Goal: Task Accomplishment & Management: Contribute content

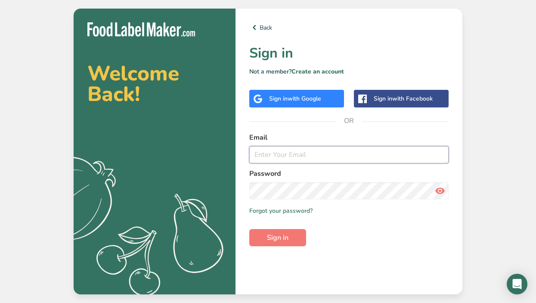
type input "[EMAIL_ADDRESS][DOMAIN_NAME]"
click at [284, 228] on form "Email [EMAIL_ADDRESS][DOMAIN_NAME] Password Remember me Forgot your password? S…" at bounding box center [348, 190] width 199 height 114
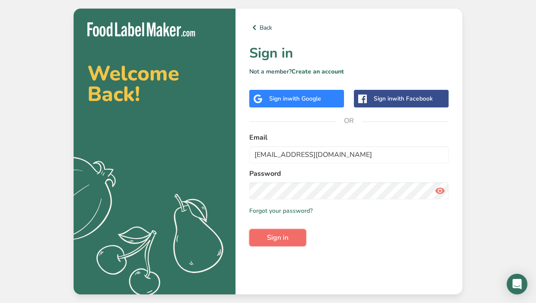
click at [284, 230] on button "Sign in" at bounding box center [277, 237] width 57 height 17
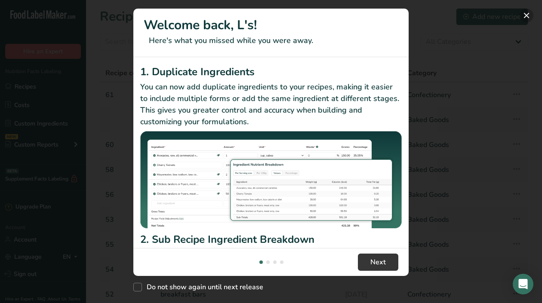
click at [529, 16] on button "New Features" at bounding box center [527, 16] width 14 height 14
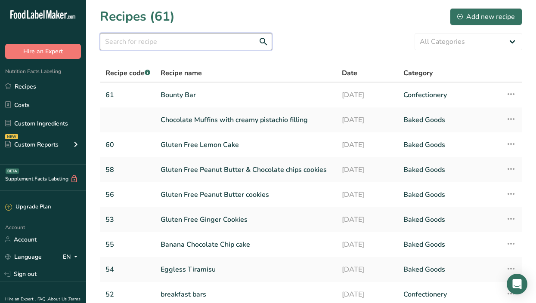
click at [218, 41] on input "text" at bounding box center [186, 41] width 172 height 17
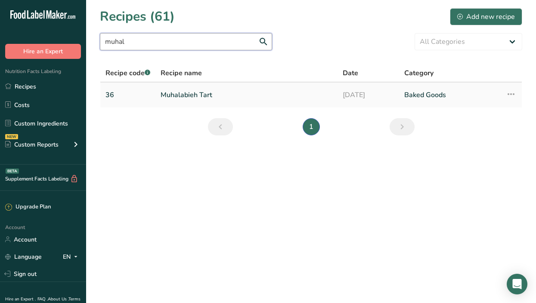
type input "muhal"
click at [181, 99] on link "Muhalabieh Tart" at bounding box center [247, 95] width 172 height 18
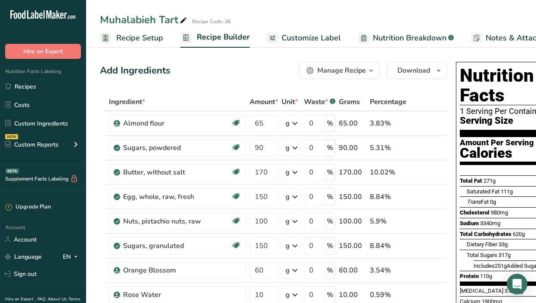
scroll to position [0, 126]
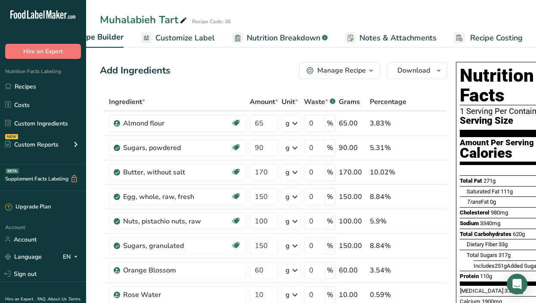
click at [488, 40] on span "Recipe Costing" at bounding box center [496, 38] width 52 height 12
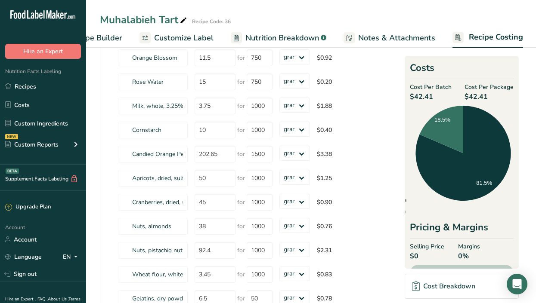
scroll to position [216, 0]
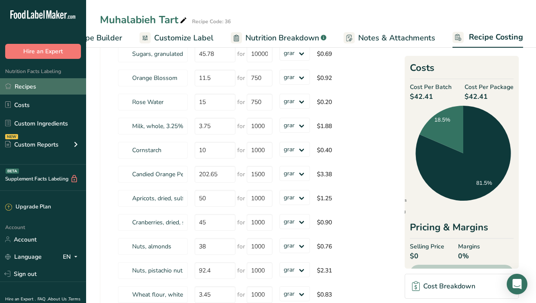
click at [22, 85] on link "Recipes" at bounding box center [43, 86] width 86 height 16
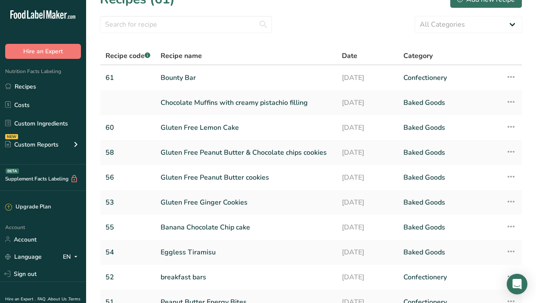
scroll to position [18, 0]
click at [128, 100] on link at bounding box center [127, 102] width 45 height 18
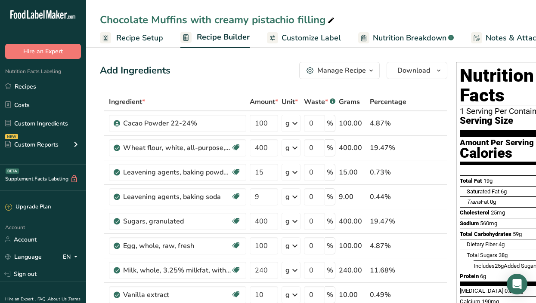
click at [142, 35] on span "Recipe Setup" at bounding box center [139, 38] width 47 height 12
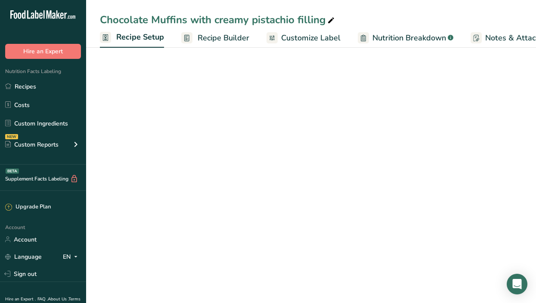
scroll to position [0, 3]
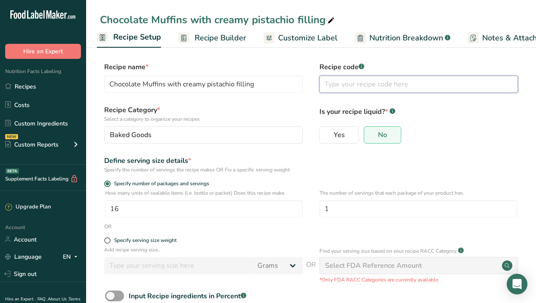
click at [331, 81] on input "text" at bounding box center [418, 84] width 198 height 17
type input "4"
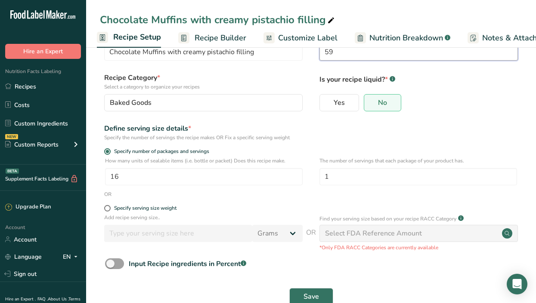
scroll to position [53, 0]
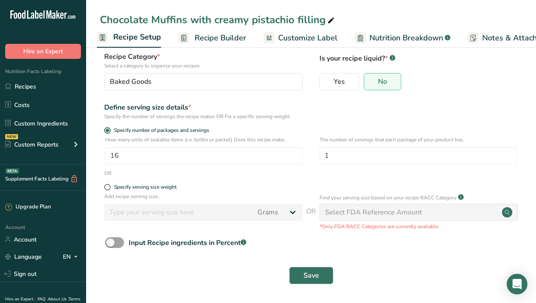
type input "59"
click at [308, 272] on span "Save" at bounding box center [310, 276] width 15 height 10
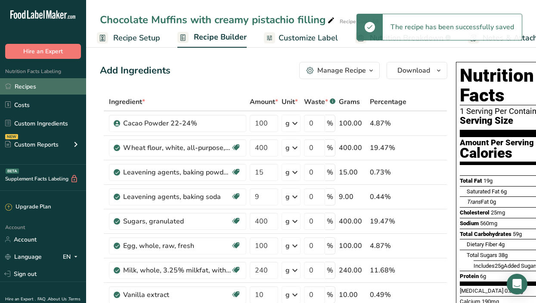
click at [22, 81] on link "Recipes" at bounding box center [43, 86] width 86 height 16
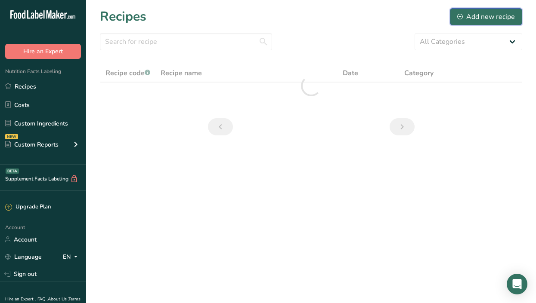
click at [498, 15] on div "Add new recipe" at bounding box center [486, 17] width 58 height 10
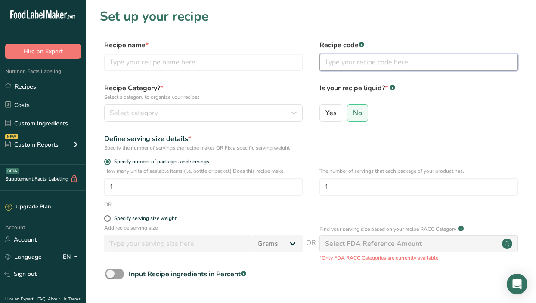
click at [386, 61] on input "text" at bounding box center [418, 62] width 198 height 17
type input "61"
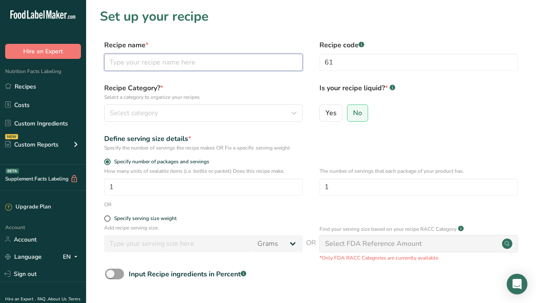
click at [215, 62] on input "text" at bounding box center [203, 62] width 198 height 17
type input "E"
type input "Choux Pastry"
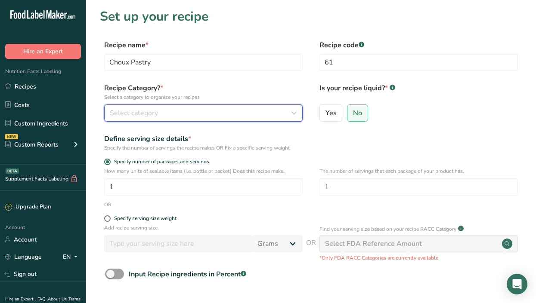
click at [158, 114] on div "Select category" at bounding box center [201, 113] width 182 height 10
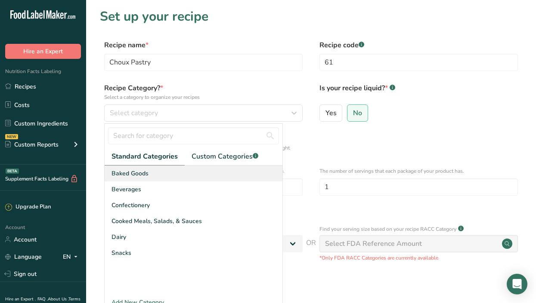
click at [158, 170] on div "Baked Goods" at bounding box center [194, 174] width 178 height 16
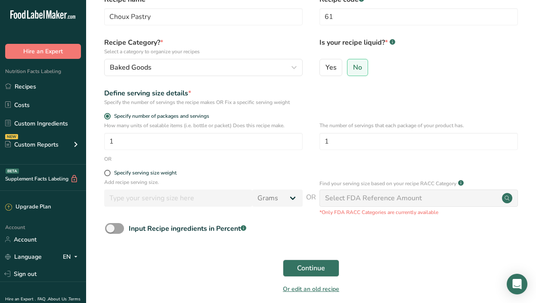
scroll to position [37, 0]
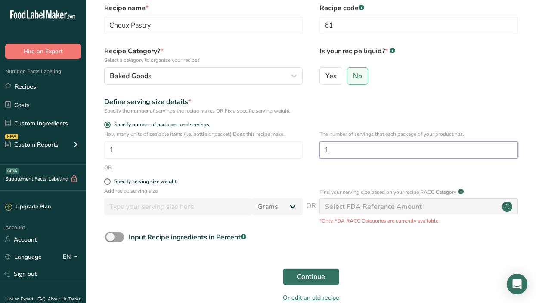
click at [336, 151] on input "1" at bounding box center [418, 150] width 198 height 17
click at [110, 180] on span at bounding box center [107, 182] width 6 height 6
click at [110, 180] on input "Specify serving size weight" at bounding box center [107, 182] width 6 height 6
radio input "true"
radio input "false"
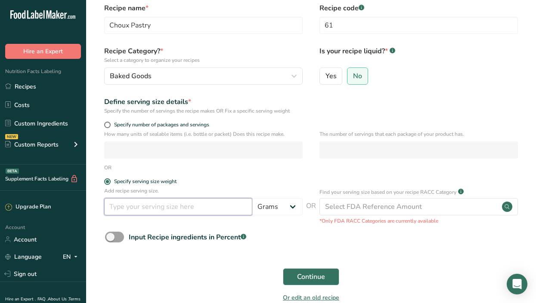
click at [137, 209] on input "number" at bounding box center [178, 206] width 148 height 17
type input "50"
click at [298, 272] on span "Continue" at bounding box center [311, 277] width 28 height 10
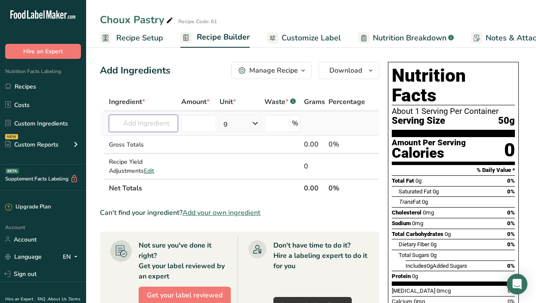
click at [136, 122] on input "text" at bounding box center [143, 123] width 69 height 17
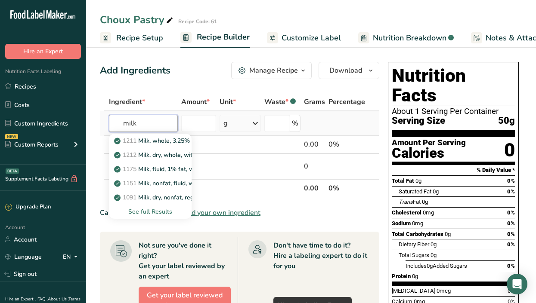
type input "milk"
click at [157, 211] on div "See full Results" at bounding box center [150, 211] width 69 height 9
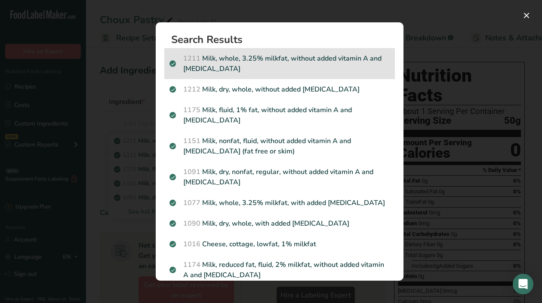
click at [250, 64] on p "1211 Milk, whole, 3.25% milkfat, without added vitamin A and [MEDICAL_DATA]" at bounding box center [280, 63] width 220 height 21
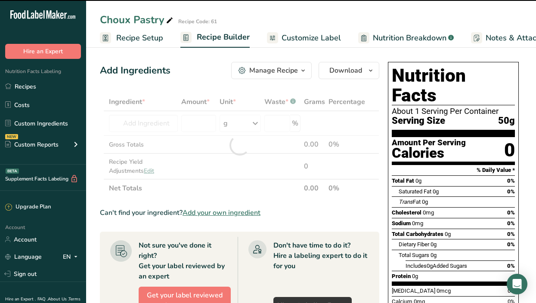
type input "0"
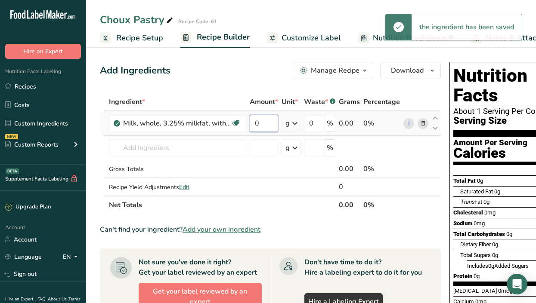
click at [266, 124] on input "0" at bounding box center [264, 123] width 28 height 17
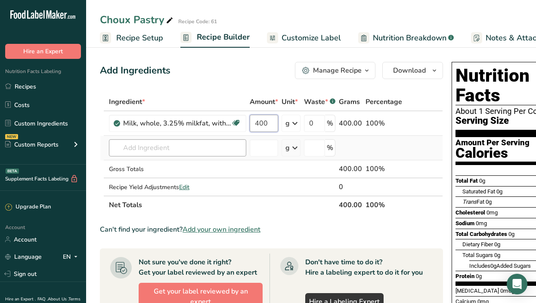
type input "400"
click at [207, 148] on div "Ingredient * Amount * Unit * Waste * .a-a{fill:#347362;}.b-a{fill:#fff;} Grams …" at bounding box center [271, 153] width 343 height 121
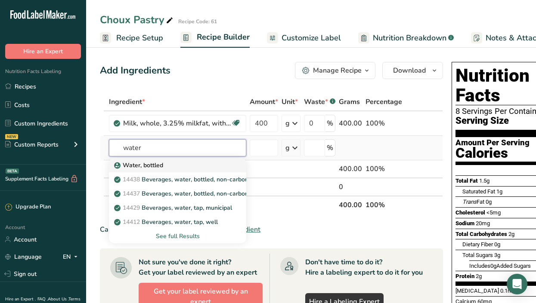
type input "water"
click at [176, 166] on div "Water, bottled" at bounding box center [171, 165] width 110 height 9
type input "Water, bottled"
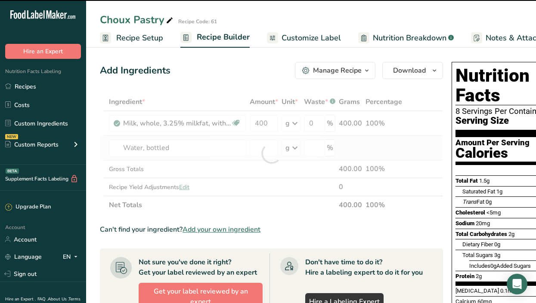
type input "0"
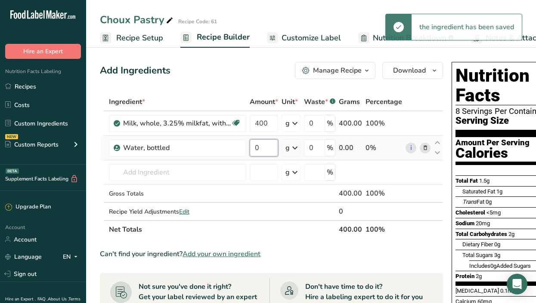
click at [260, 148] on input "0" at bounding box center [264, 147] width 28 height 17
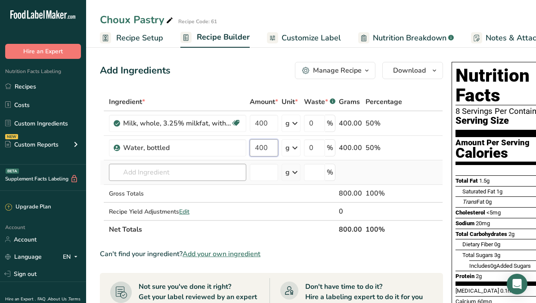
type input "400"
click at [197, 169] on div "Ingredient * Amount * Unit * Waste * .a-a{fill:#347362;}.b-a{fill:#fff;} Grams …" at bounding box center [271, 166] width 343 height 146
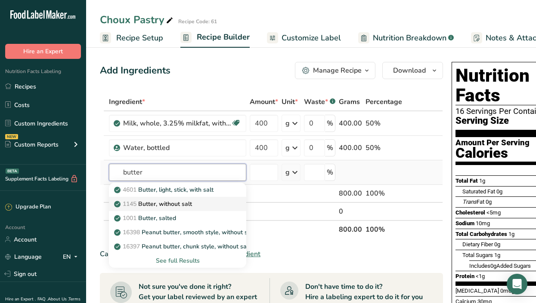
type input "butter"
click at [179, 205] on p "1145 Butter, without salt" at bounding box center [154, 204] width 76 height 9
type input "Butter, without salt"
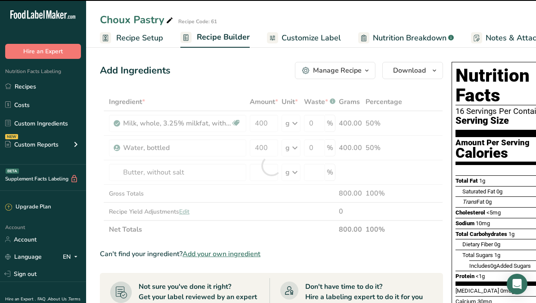
type input "0"
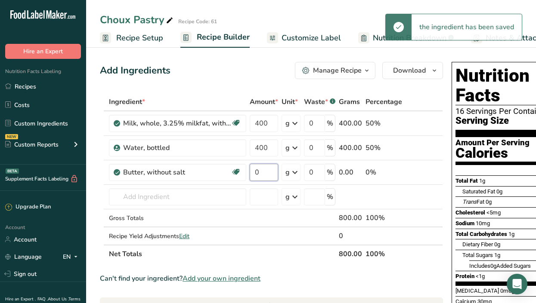
click at [262, 173] on input "0" at bounding box center [264, 172] width 28 height 17
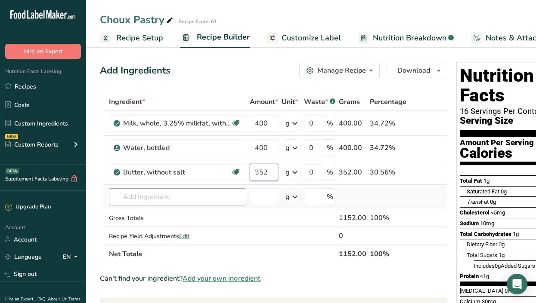
type input "352"
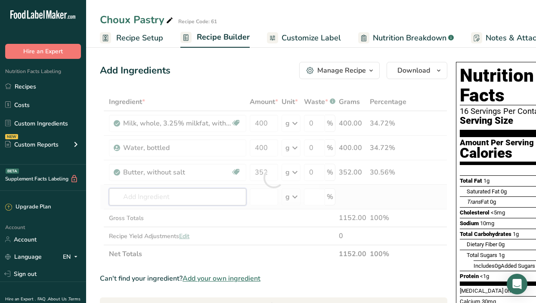
click at [203, 192] on div "Ingredient * Amount * Unit * Waste * .a-a{fill:#347362;}.b-a{fill:#fff;} Grams …" at bounding box center [273, 178] width 347 height 170
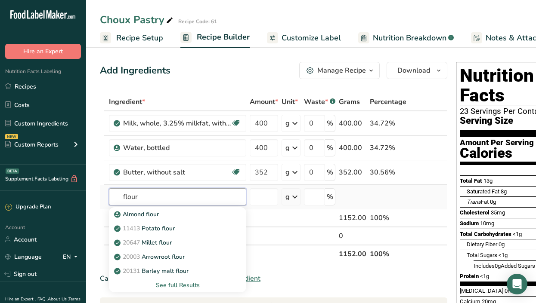
type input "flour"
click at [172, 288] on div "See full Results" at bounding box center [178, 285] width 124 height 9
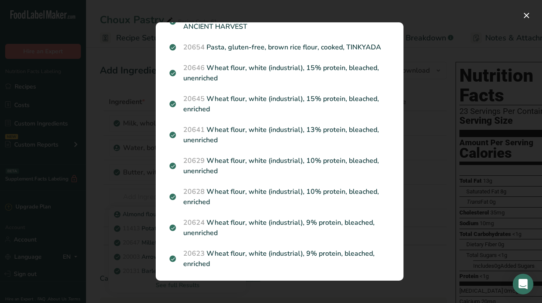
scroll to position [1015, 0]
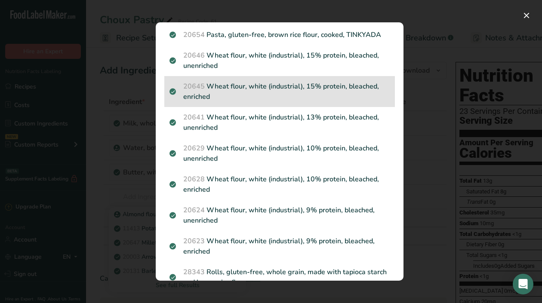
click at [311, 93] on p "20645 Wheat flour, white (industrial), 15% protein, bleached, enriched" at bounding box center [280, 91] width 220 height 21
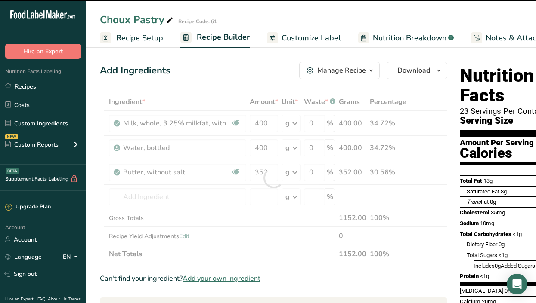
type input "0"
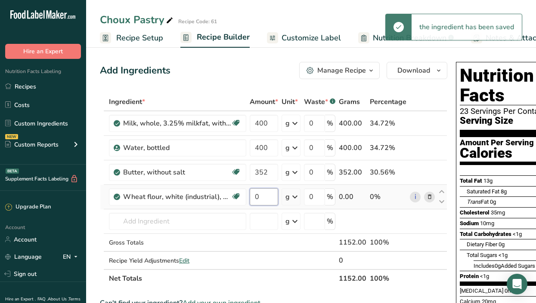
click at [268, 201] on input "0" at bounding box center [264, 196] width 28 height 17
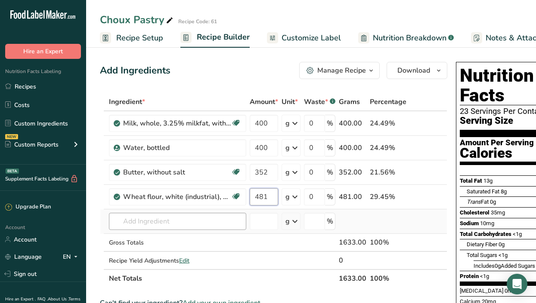
type input "481"
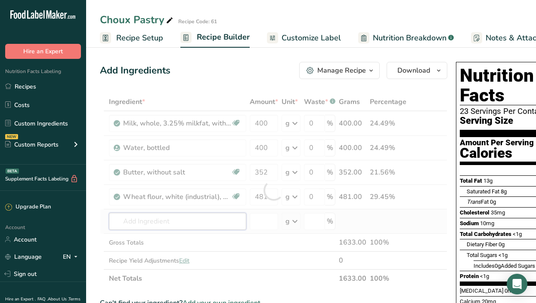
click at [209, 218] on div "Ingredient * Amount * Unit * Waste * .a-a{fill:#347362;}.b-a{fill:#fff;} Grams …" at bounding box center [273, 190] width 347 height 195
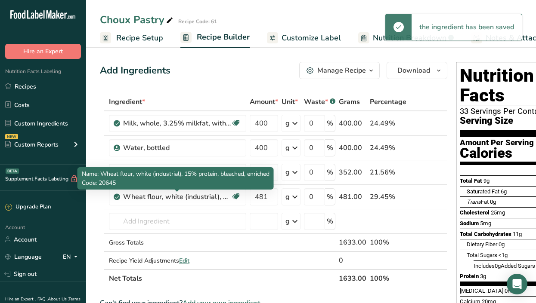
click at [218, 159] on td "Water, bottled" at bounding box center [177, 148] width 141 height 25
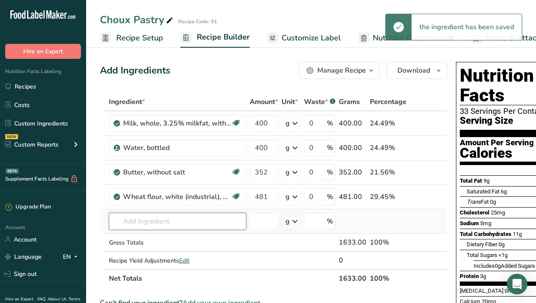
click at [140, 225] on input "text" at bounding box center [177, 221] width 137 height 17
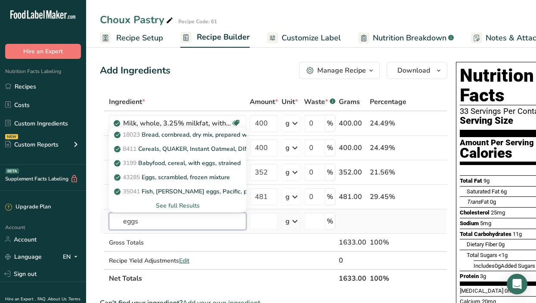
type input "eggs"
click at [173, 203] on div "See full Results" at bounding box center [178, 205] width 124 height 9
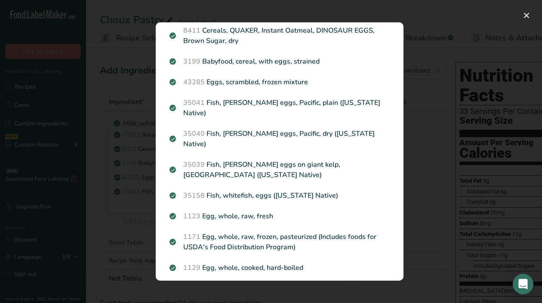
scroll to position [75, 0]
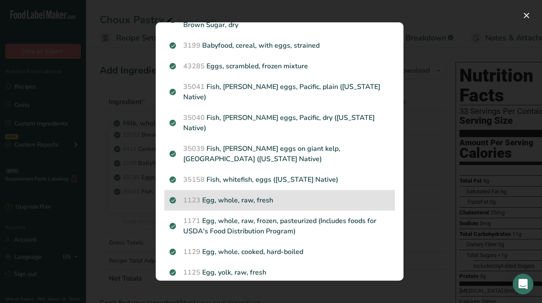
click at [254, 195] on p "1123 Egg, whole, raw, fresh" at bounding box center [280, 200] width 220 height 10
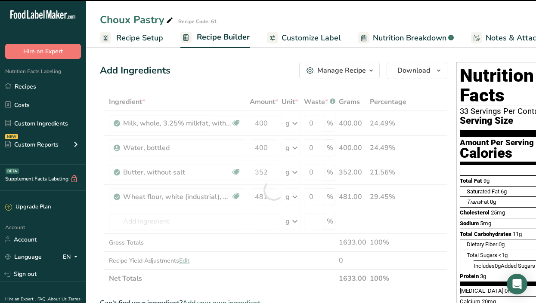
type input "0"
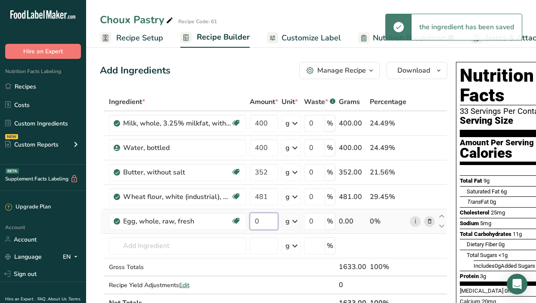
click at [264, 222] on input "0" at bounding box center [264, 221] width 28 height 17
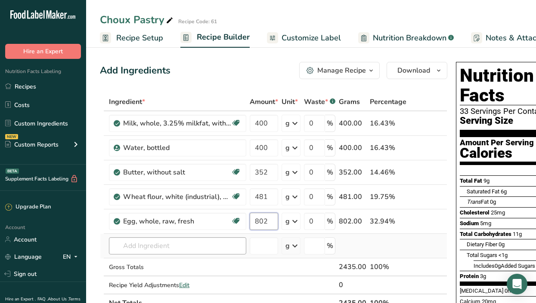
type input "802"
click at [170, 246] on div "Ingredient * Amount * Unit * Waste * .a-a{fill:#347362;}.b-a{fill:#fff;} Grams …" at bounding box center [273, 202] width 347 height 219
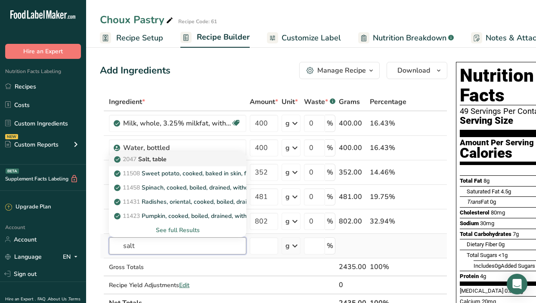
type input "salt"
click at [164, 156] on p "2047 Salt, table" at bounding box center [141, 159] width 51 height 9
type input "Salt, table"
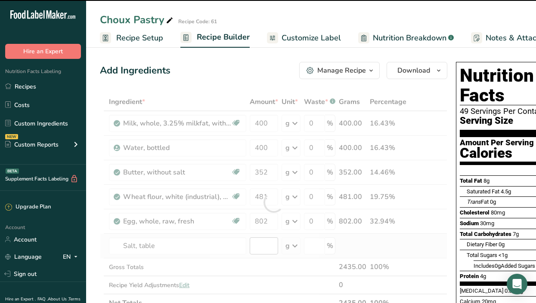
type input "0"
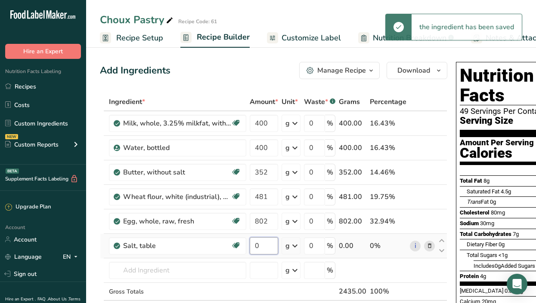
click at [269, 249] on input "0" at bounding box center [264, 246] width 28 height 17
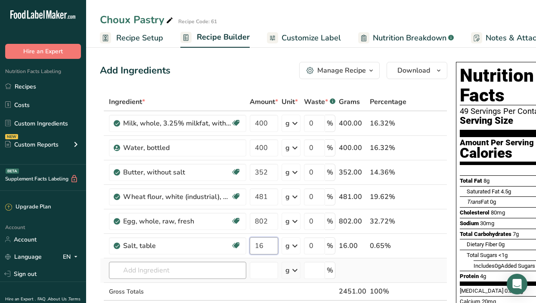
type input "16"
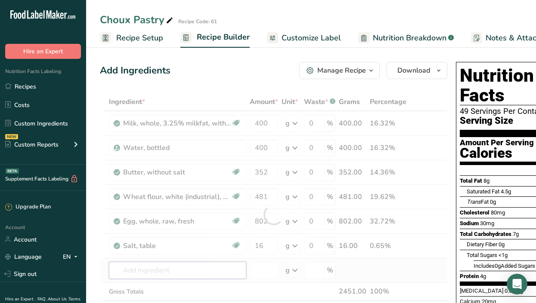
click at [189, 274] on div "Ingredient * Amount * Unit * Waste * .a-a{fill:#347362;}.b-a{fill:#fff;} Grams …" at bounding box center [273, 215] width 347 height 244
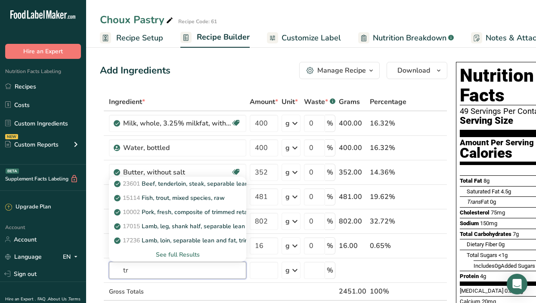
type input "tr"
click at [179, 254] on div "See full Results" at bounding box center [178, 254] width 124 height 9
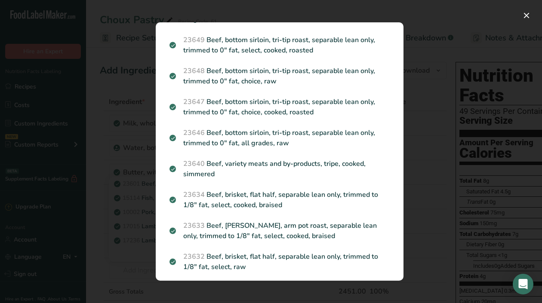
scroll to position [1304, 0]
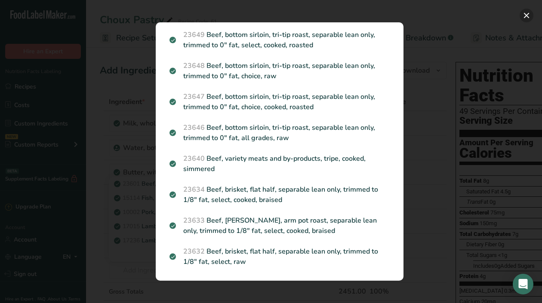
click at [525, 14] on button "Search results modal" at bounding box center [527, 16] width 14 height 14
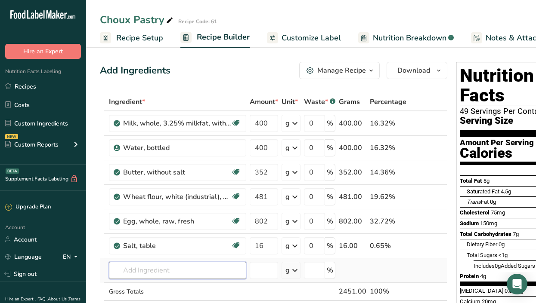
click at [176, 264] on input "text" at bounding box center [177, 270] width 137 height 17
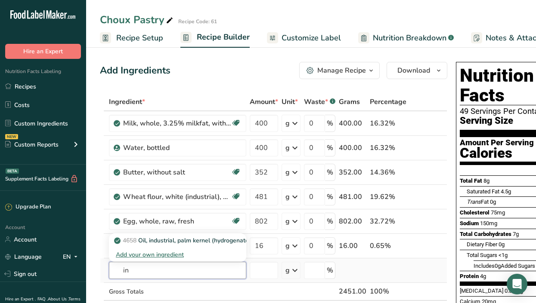
type input "i"
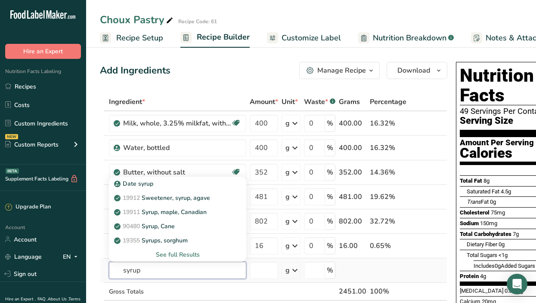
type input "syrup"
click at [177, 254] on div "See full Results" at bounding box center [178, 254] width 124 height 9
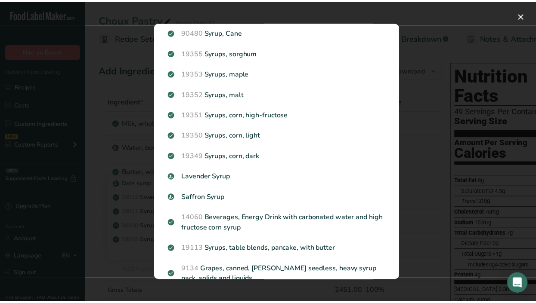
scroll to position [90, 0]
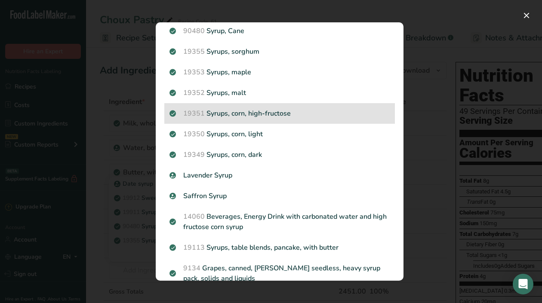
click at [269, 114] on p "19351 Syrups, corn, high-fructose" at bounding box center [280, 113] width 220 height 10
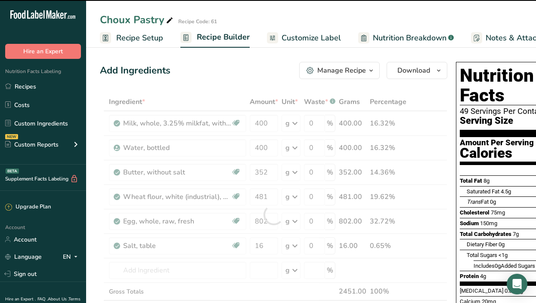
type input "0"
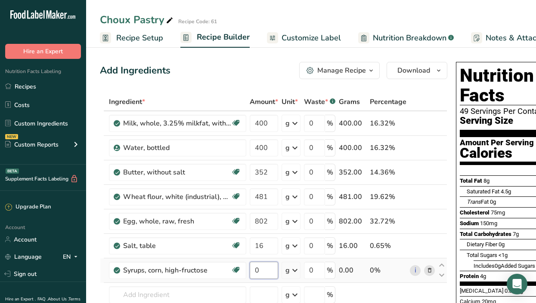
click at [259, 267] on input "0" at bounding box center [264, 270] width 28 height 17
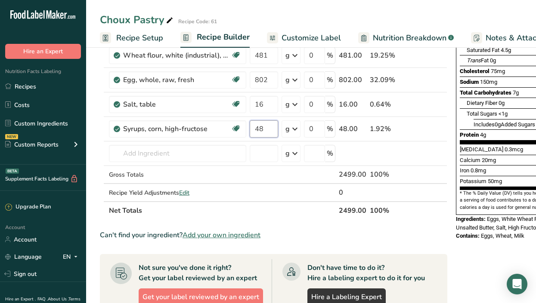
scroll to position [137, 0]
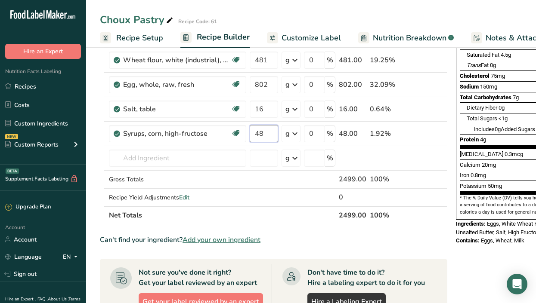
type input "48"
click at [359, 237] on div "Can't find your ingredient? Add your own ingredient" at bounding box center [273, 240] width 347 height 10
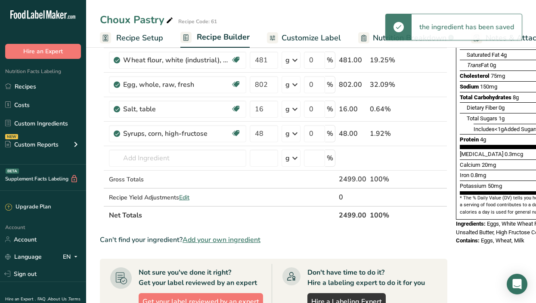
scroll to position [0, 126]
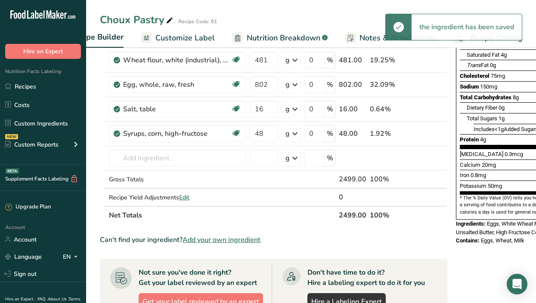
click at [509, 40] on span "Recipe Costing" at bounding box center [496, 38] width 52 height 12
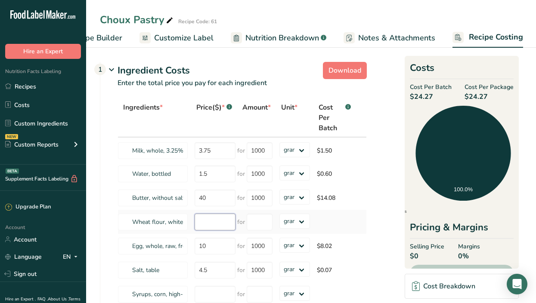
click at [203, 221] on input "number" at bounding box center [215, 222] width 41 height 17
type input "8"
type input "7.75"
click at [254, 218] on input "number" at bounding box center [260, 222] width 26 height 17
type input "1000"
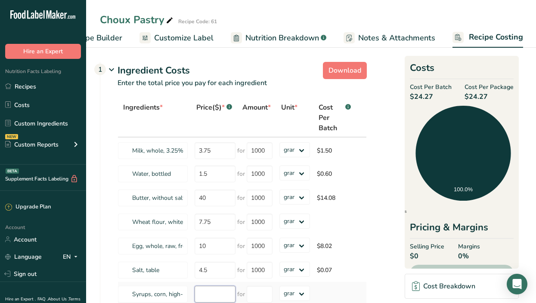
click at [201, 299] on div "Ingredients * Price($) * .a-a{fill:#347362;}.b-a{fill:#fff;} Amount * Unit * Co…" at bounding box center [241, 203] width 249 height 208
type input "4"
click at [261, 294] on input "number" at bounding box center [260, 294] width 26 height 17
type input "1000"
click at [215, 294] on input "4" at bounding box center [215, 294] width 41 height 17
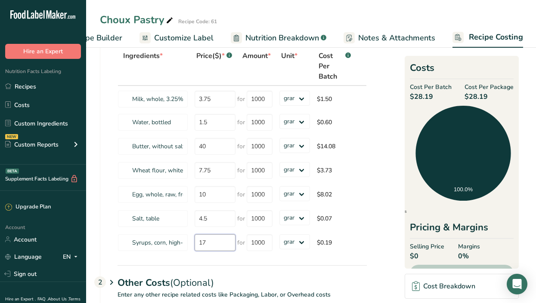
scroll to position [45, 0]
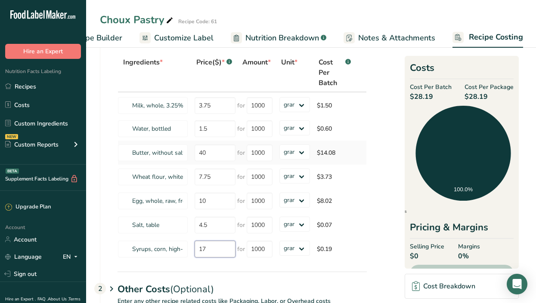
type input "17"
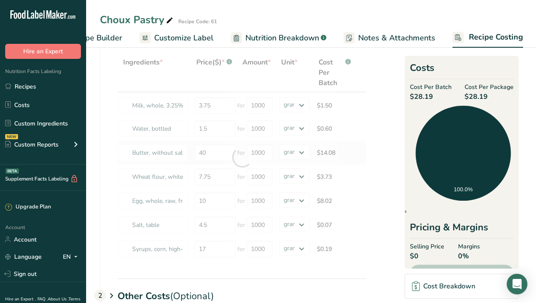
click at [364, 163] on div "Ingredients * Price($) * .a-a{fill:#347362;}.b-a{fill:#fff;} Amount * Unit * Co…" at bounding box center [241, 157] width 249 height 208
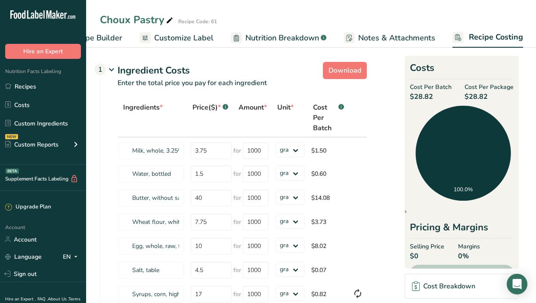
scroll to position [0, 0]
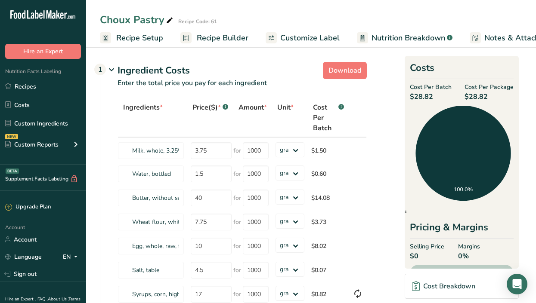
click at [135, 39] on span "Recipe Setup" at bounding box center [139, 38] width 47 height 12
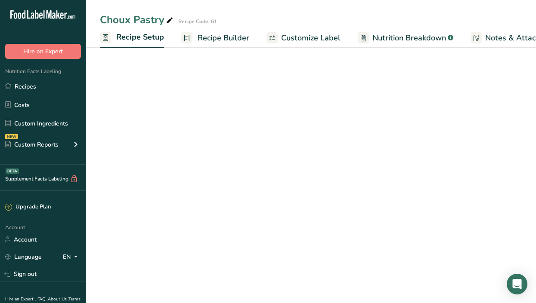
scroll to position [0, 3]
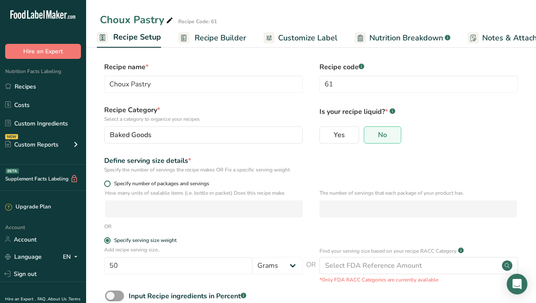
click at [112, 181] on span "Specify number of packages and servings" at bounding box center [160, 184] width 99 height 6
click at [110, 181] on input "Specify number of packages and servings" at bounding box center [107, 184] width 6 height 6
radio input "true"
radio input "false"
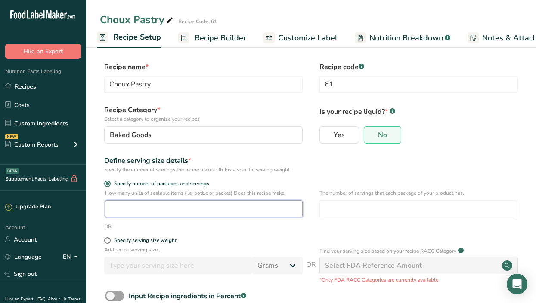
click at [154, 212] on input "number" at bounding box center [204, 209] width 198 height 17
type input "50"
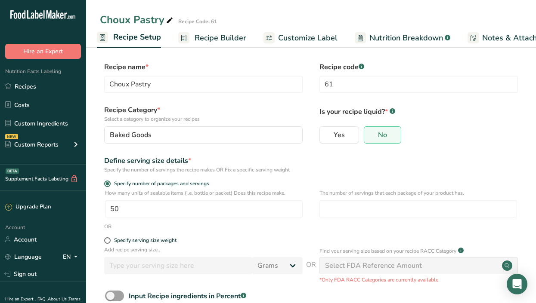
click at [471, 154] on form "Recipe name * Choux Pastry Recipe code .a-a{fill:#347362;}.b-a{fill:#fff;} 61 R…" at bounding box center [311, 202] width 422 height 281
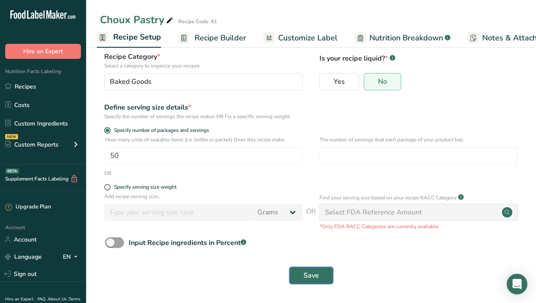
click at [310, 284] on button "Save" at bounding box center [311, 275] width 44 height 17
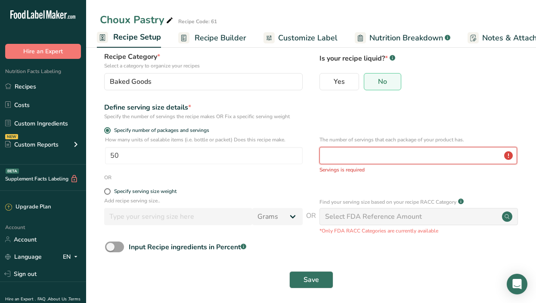
click at [380, 151] on input "number" at bounding box center [418, 155] width 198 height 17
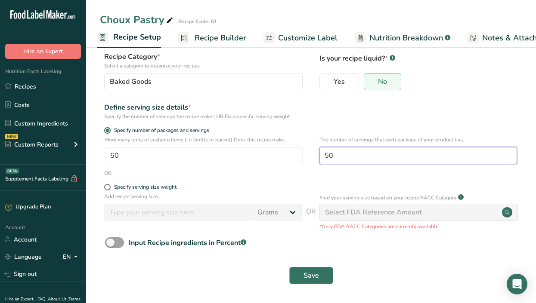
type input "50"
click at [303, 278] on button "Save" at bounding box center [311, 275] width 44 height 17
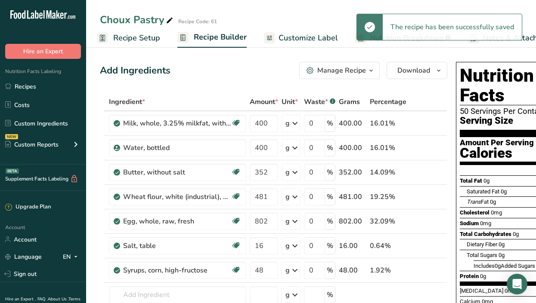
scroll to position [0, 126]
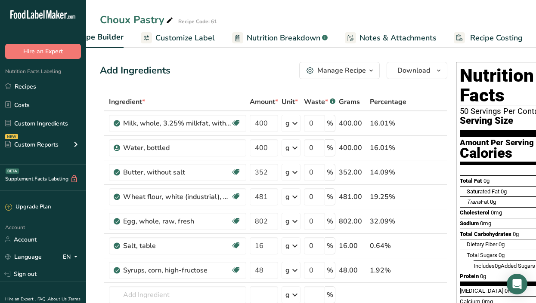
click at [506, 37] on span "Recipe Costing" at bounding box center [496, 38] width 52 height 12
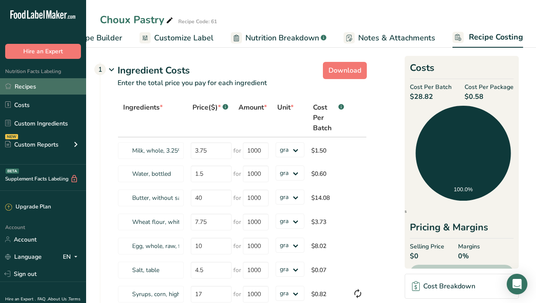
click at [28, 85] on link "Recipes" at bounding box center [43, 86] width 86 height 16
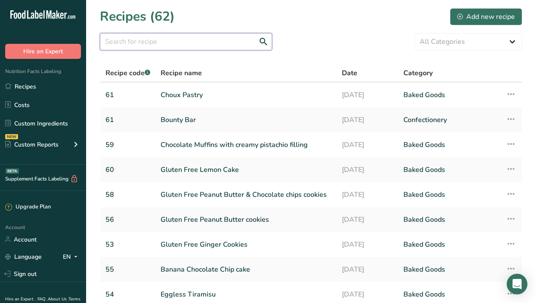
click at [110, 41] on input "text" at bounding box center [186, 41] width 172 height 17
click at [110, 41] on input "pa" at bounding box center [186, 41] width 172 height 17
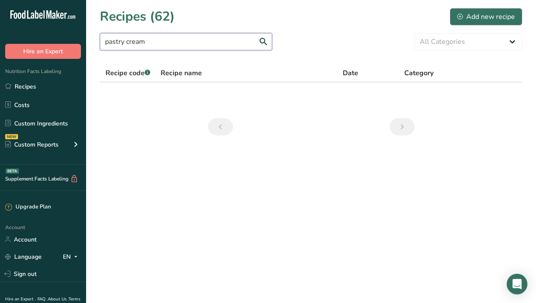
type input "pastry cream"
click at [501, 19] on div "Add new recipe" at bounding box center [486, 17] width 58 height 10
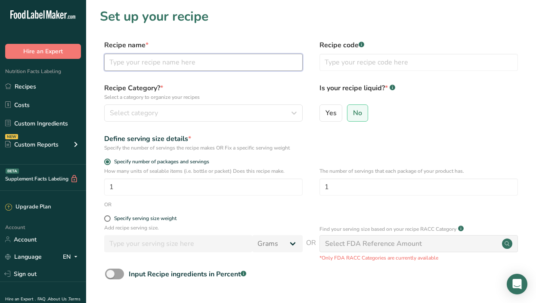
click at [203, 60] on input "text" at bounding box center [203, 62] width 198 height 17
type input "Pastry Cream"
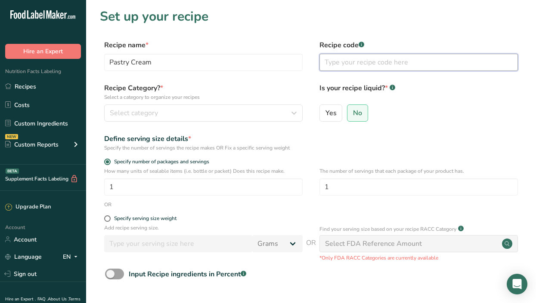
click at [351, 62] on input "text" at bounding box center [418, 62] width 198 height 17
type input "62"
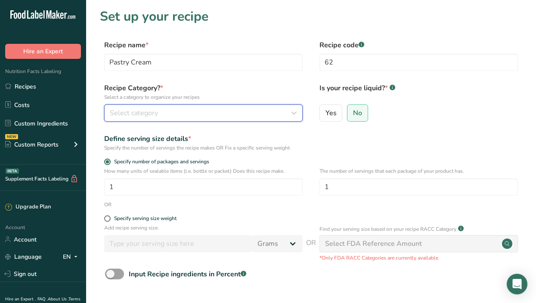
click at [150, 117] on span "Select category" at bounding box center [134, 113] width 48 height 10
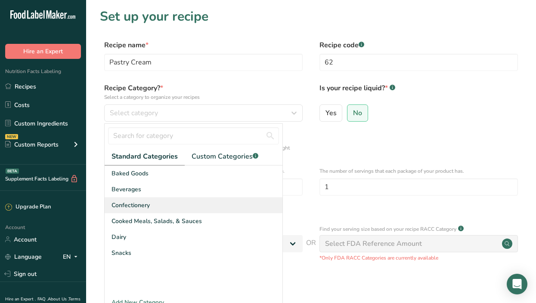
click at [133, 208] on span "Confectionery" at bounding box center [130, 205] width 38 height 9
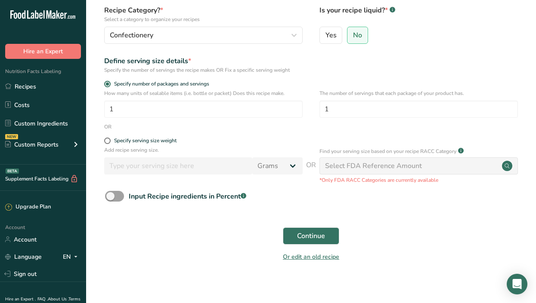
scroll to position [83, 0]
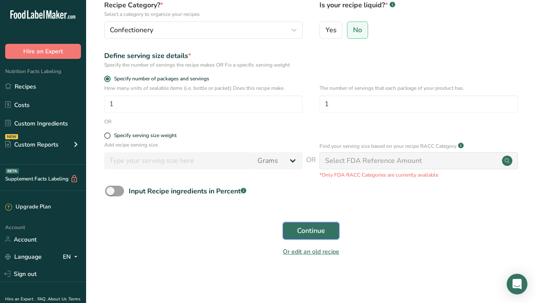
click at [308, 231] on span "Continue" at bounding box center [311, 231] width 28 height 10
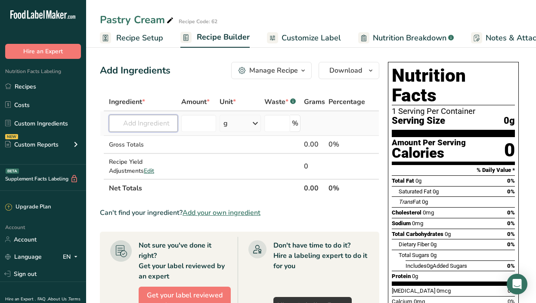
click at [120, 127] on input "text" at bounding box center [143, 123] width 69 height 17
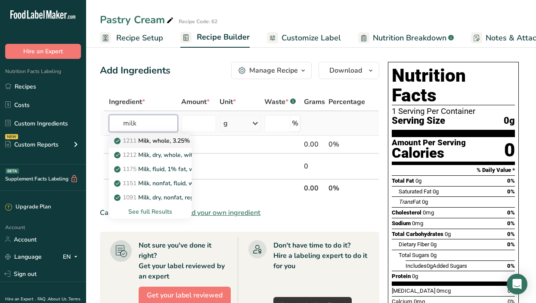
type input "milk"
click at [165, 138] on p "1211 Milk, whole, 3.25% milkfat, without added vitamin A and [MEDICAL_DATA]" at bounding box center [230, 140] width 229 height 9
type input "Milk, whole, 3.25% milkfat, without added vitamin A and [MEDICAL_DATA]"
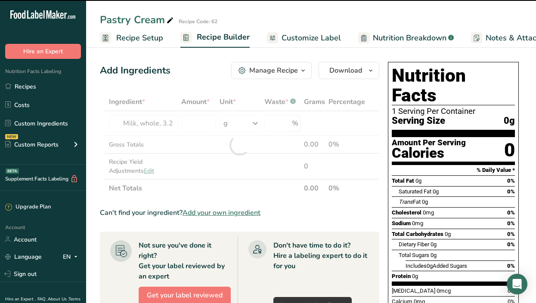
type input "0"
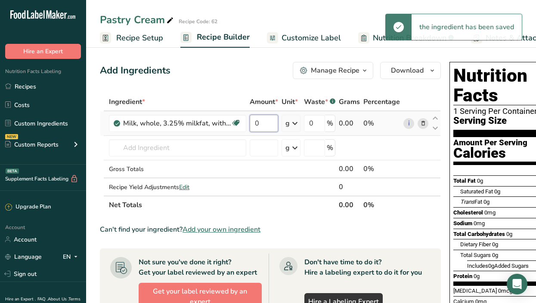
click at [275, 124] on input "0" at bounding box center [264, 123] width 28 height 17
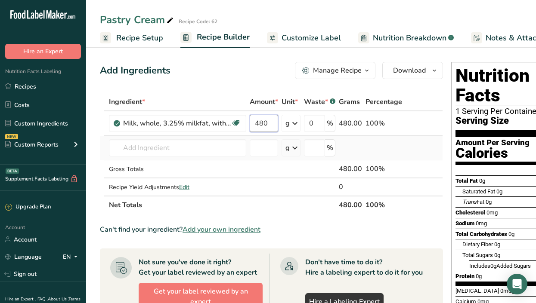
type input "480"
click at [191, 157] on div "Ingredient * Amount * Unit * Waste * .a-a{fill:#347362;}.b-a{fill:#fff;} Grams …" at bounding box center [271, 153] width 343 height 121
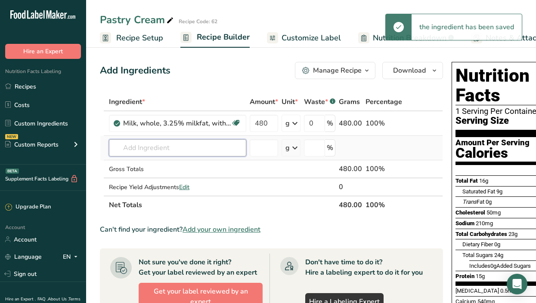
click at [197, 151] on input "text" at bounding box center [177, 147] width 137 height 17
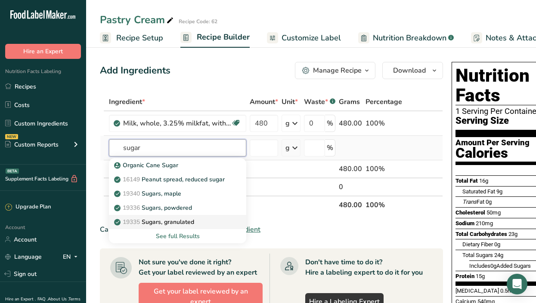
type input "sugar"
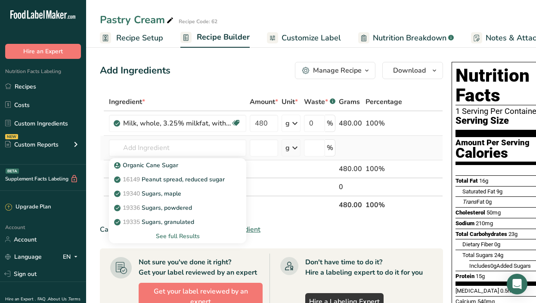
drag, startPoint x: 176, startPoint y: 223, endPoint x: 180, endPoint y: 232, distance: 9.8
click at [180, 232] on div "Organic Cane Sugar 16149 Peanut spread, reduced sugar 19340 Sugars, maple 19336…" at bounding box center [177, 200] width 137 height 85
click at [180, 232] on div "See full Results" at bounding box center [178, 236] width 124 height 9
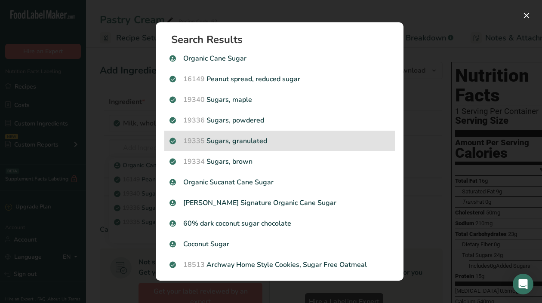
click at [219, 141] on p "19335 [GEOGRAPHIC_DATA], granulated" at bounding box center [280, 141] width 220 height 10
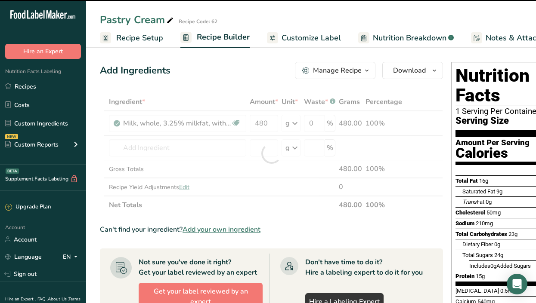
type input "0"
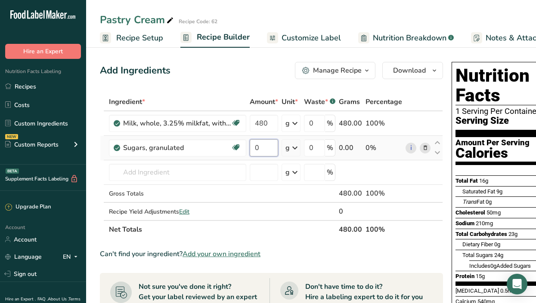
click at [277, 148] on input "0" at bounding box center [264, 147] width 28 height 17
type input "133"
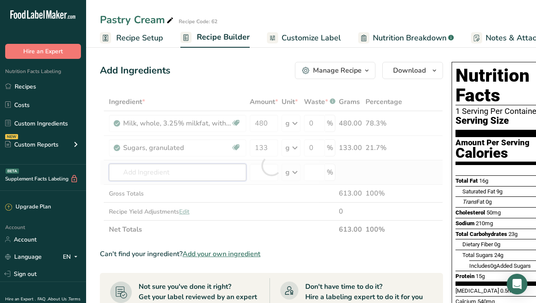
click at [194, 177] on div "Ingredient * Amount * Unit * Waste * .a-a{fill:#347362;}.b-a{fill:#fff;} Grams …" at bounding box center [271, 166] width 343 height 146
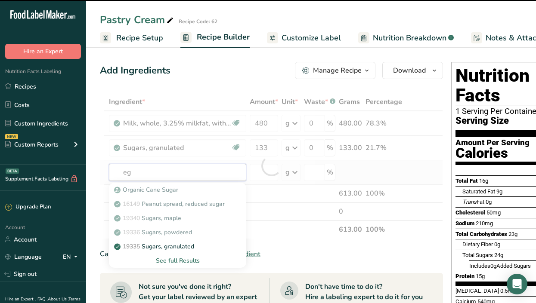
type input "egg"
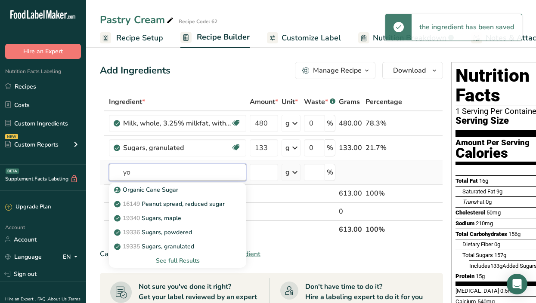
type input "y"
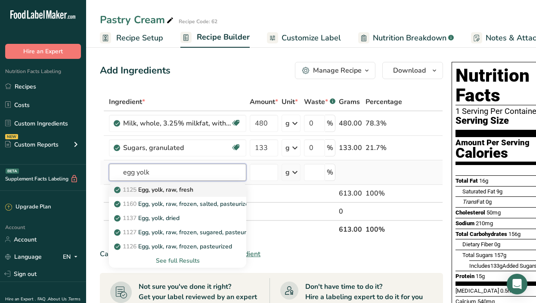
type input "egg yolk"
click at [181, 187] on p "1125 Egg, yolk, raw, fresh" at bounding box center [154, 189] width 77 height 9
type input "Egg, yolk, raw, fresh"
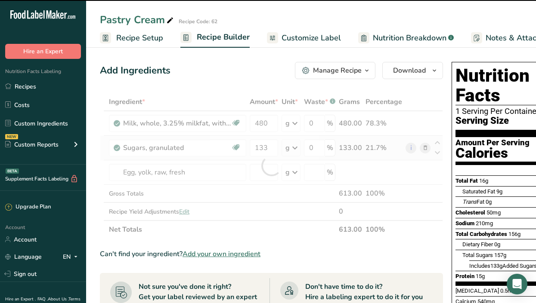
type input "0"
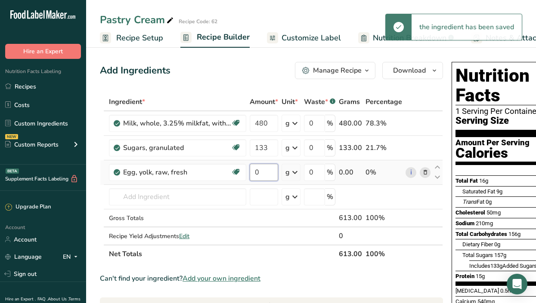
click at [261, 174] on input "0" at bounding box center [264, 172] width 28 height 17
type input "110"
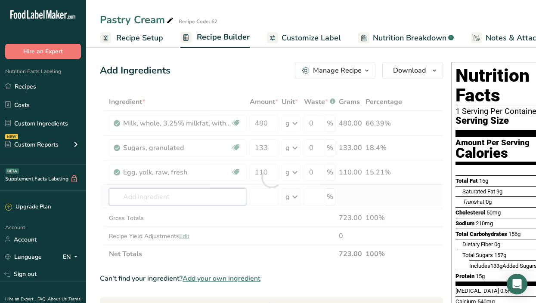
click at [150, 195] on div "Ingredient * Amount * Unit * Waste * .a-a{fill:#347362;}.b-a{fill:#fff;} Grams …" at bounding box center [271, 178] width 343 height 170
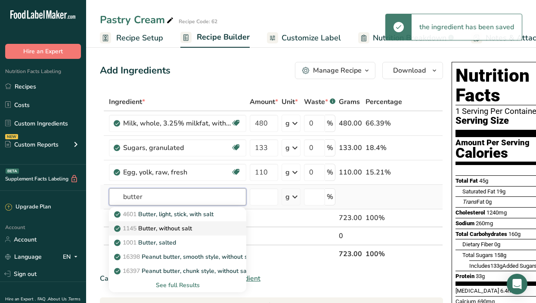
type input "butter"
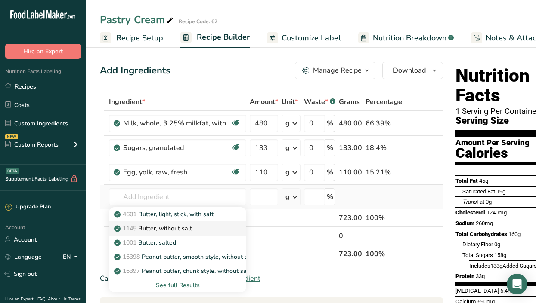
click at [180, 226] on p "1145 Butter, without salt" at bounding box center [154, 228] width 76 height 9
type input "Butter, without salt"
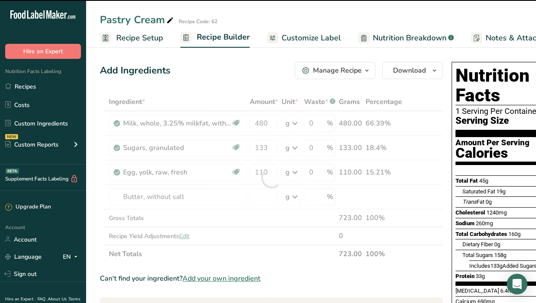
type input "0"
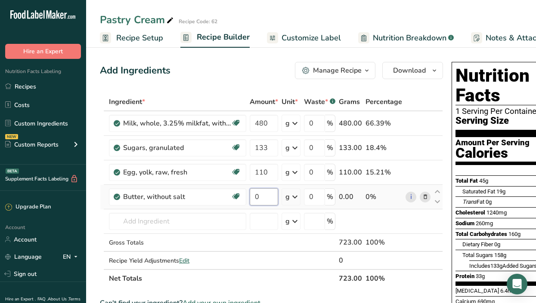
click at [263, 197] on input "0" at bounding box center [264, 196] width 28 height 17
type input "20"
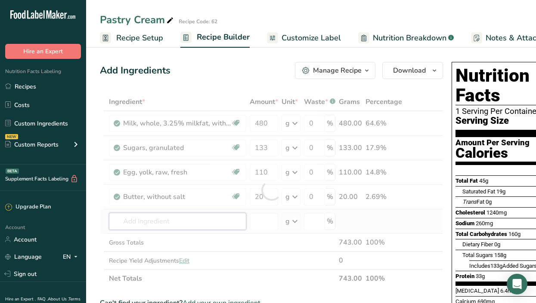
click at [195, 222] on div "Ingredient * Amount * Unit * Waste * .a-a{fill:#347362;}.b-a{fill:#fff;} Grams …" at bounding box center [271, 190] width 343 height 195
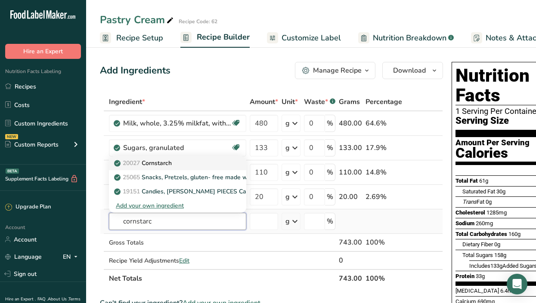
type input "cornstarc"
click at [160, 163] on p "20027 [GEOGRAPHIC_DATA]" at bounding box center [144, 163] width 56 height 9
type input "Cornstarch"
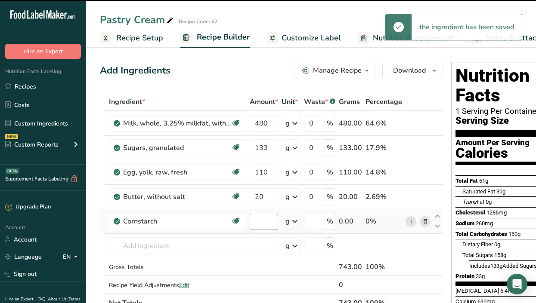
type input "0"
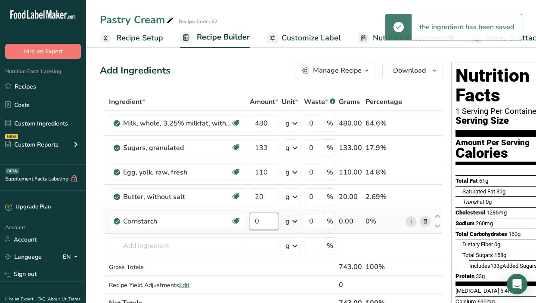
click at [266, 223] on input "0" at bounding box center [264, 221] width 28 height 17
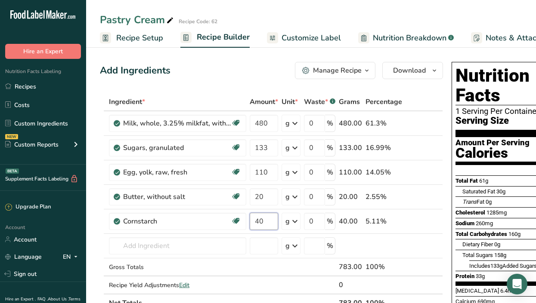
type input "40"
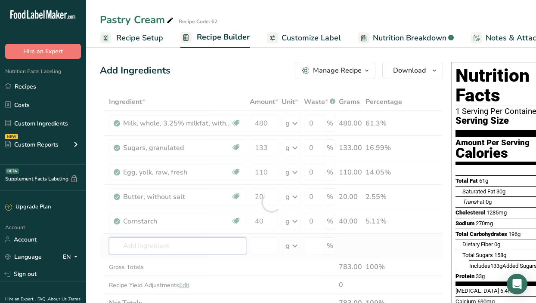
click at [143, 247] on div "Ingredient * Amount * Unit * Waste * .a-a{fill:#347362;}.b-a{fill:#fff;} Grams …" at bounding box center [271, 202] width 343 height 219
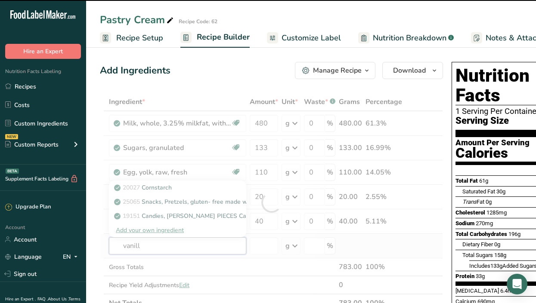
type input "vanilla"
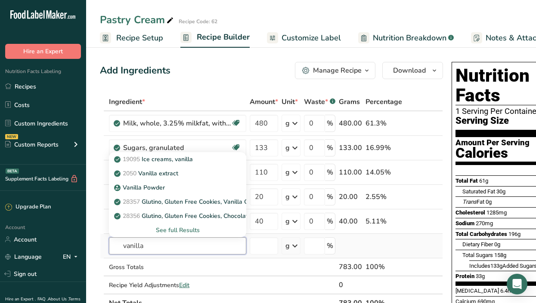
type input "vanilla"
click at [173, 233] on div "See full Results" at bounding box center [178, 230] width 124 height 9
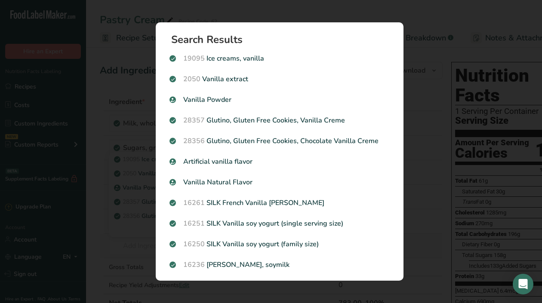
click at [173, 233] on div "16251 SILK Vanilla soy yogurt (single serving size)" at bounding box center [279, 223] width 231 height 21
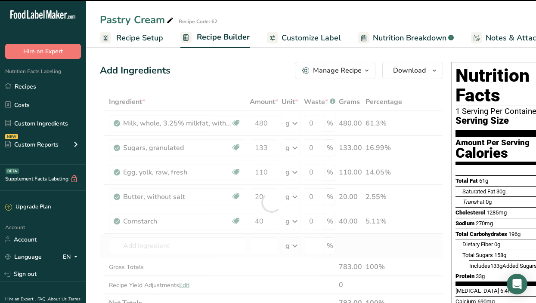
type input "0"
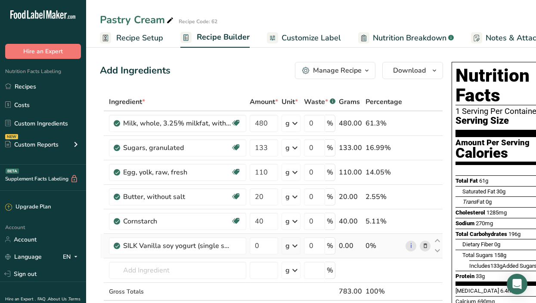
click at [422, 247] on icon at bounding box center [425, 246] width 6 height 9
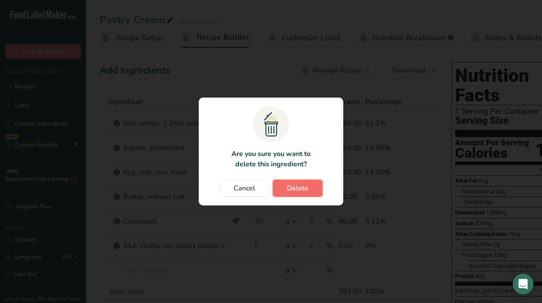
click at [289, 187] on span "Delete" at bounding box center [298, 188] width 22 height 10
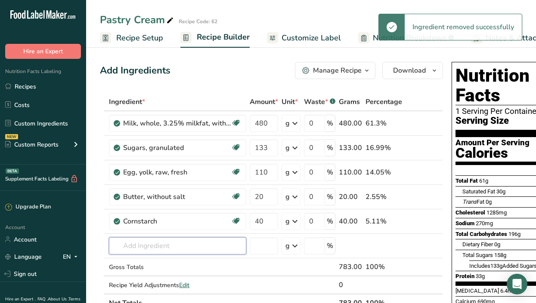
click at [144, 247] on input "text" at bounding box center [177, 246] width 137 height 17
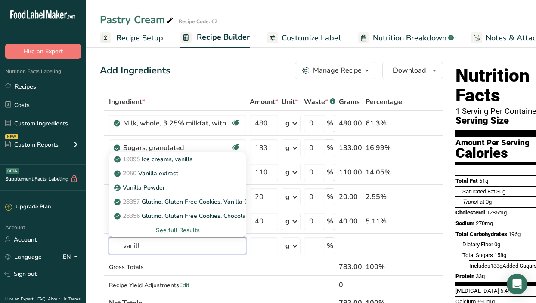
type input "vanill"
click at [182, 231] on div "See full Results" at bounding box center [178, 230] width 124 height 9
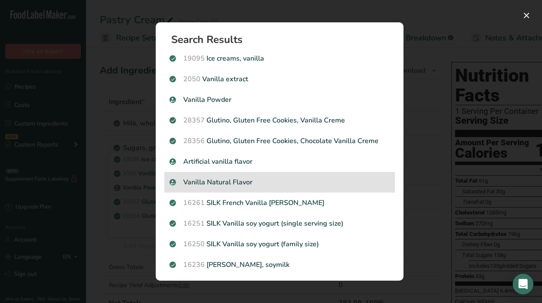
click at [263, 186] on p "Vanilla Natural Flavor" at bounding box center [280, 182] width 220 height 10
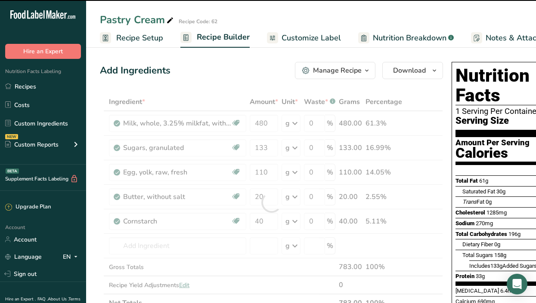
type input "0"
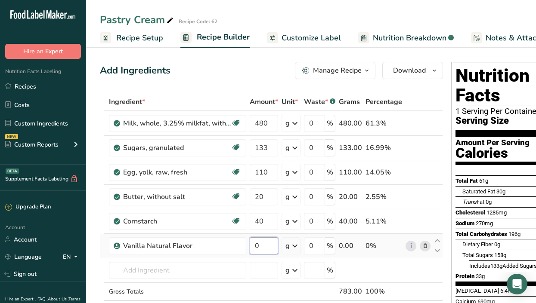
click at [264, 246] on input "0" at bounding box center [264, 246] width 28 height 17
type input "2"
type input "1"
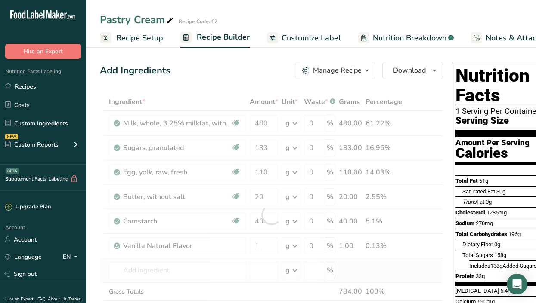
click at [415, 269] on div "Ingredient * Amount * Unit * Waste * .a-a{fill:#347362;}.b-a{fill:#fff;} Grams …" at bounding box center [271, 215] width 343 height 244
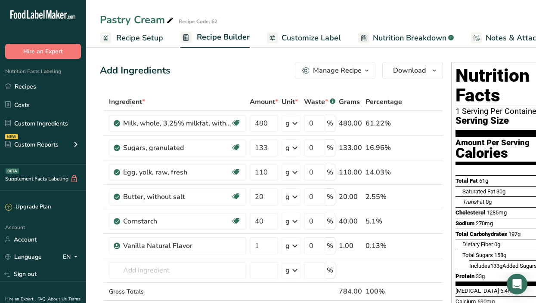
scroll to position [0, 126]
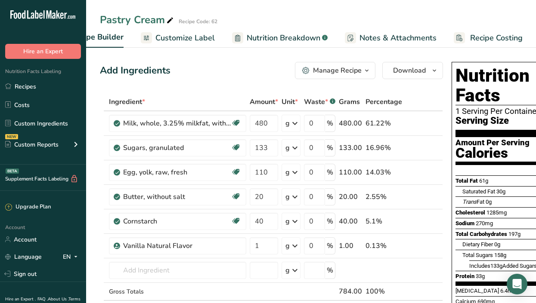
click at [494, 37] on span "Recipe Costing" at bounding box center [496, 38] width 52 height 12
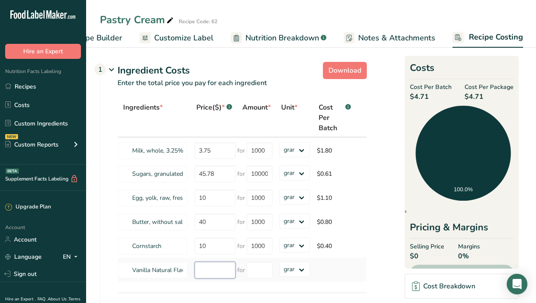
click at [228, 274] on input "number" at bounding box center [215, 270] width 41 height 17
click at [259, 269] on input "number" at bounding box center [260, 270] width 26 height 17
click at [212, 275] on input "185" at bounding box center [215, 270] width 41 height 17
type input "1"
type input "250"
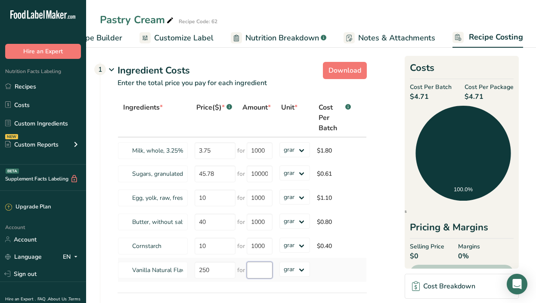
click at [261, 271] on input "number" at bounding box center [260, 270] width 26 height 17
type input "1000"
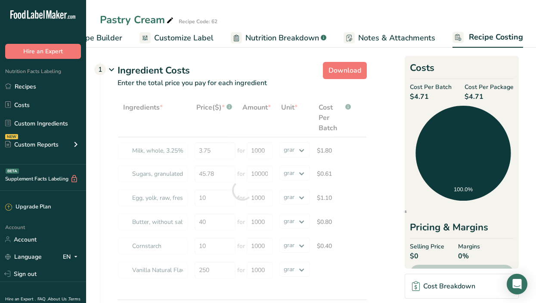
click at [391, 252] on section "Download Ingredient Costs 1 Enter the total price you pay for each ingredient I…" at bounding box center [311, 230] width 422 height 343
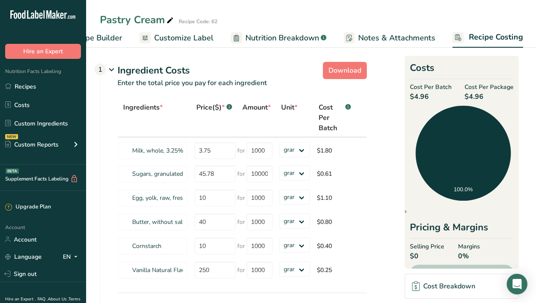
click at [492, 41] on span "Recipe Costing" at bounding box center [496, 37] width 54 height 12
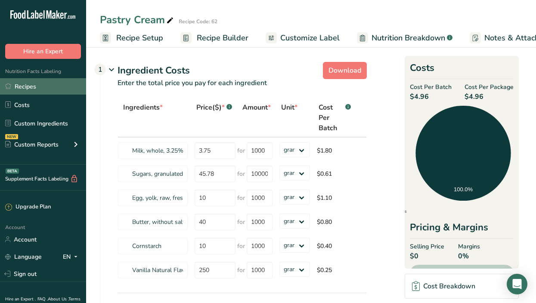
click at [83, 93] on link "Recipes" at bounding box center [43, 86] width 86 height 16
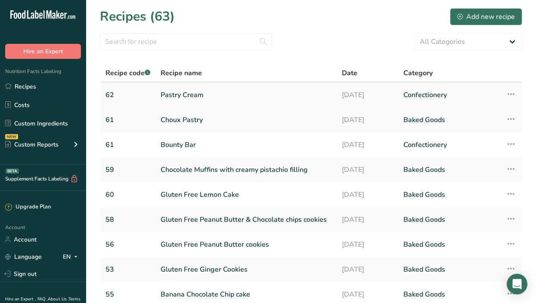
click at [184, 93] on link "Pastry Cream" at bounding box center [246, 95] width 171 height 18
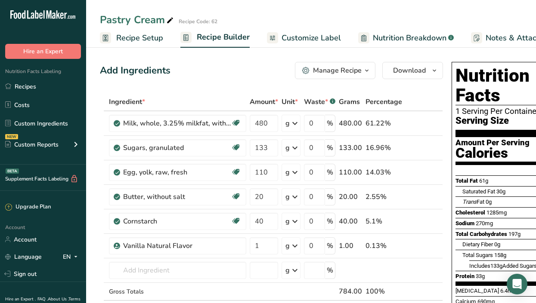
scroll to position [0, 126]
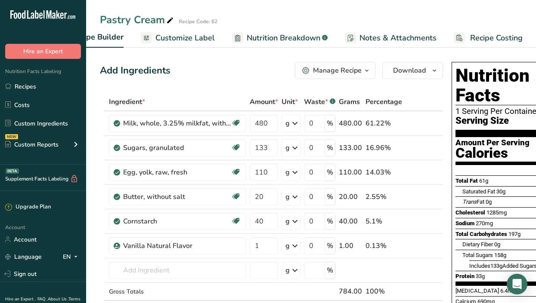
click at [498, 36] on span "Recipe Costing" at bounding box center [496, 38] width 52 height 12
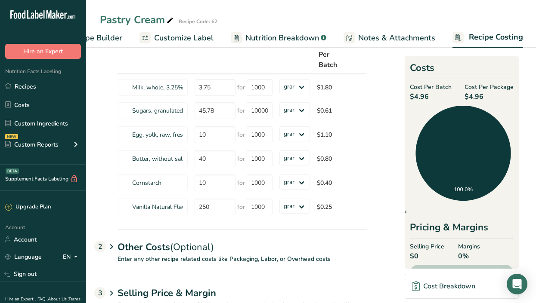
scroll to position [62, 0]
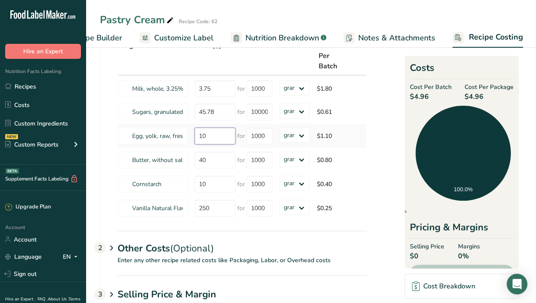
click at [214, 137] on input "10" at bounding box center [215, 136] width 41 height 17
type input "1"
type input "28.35"
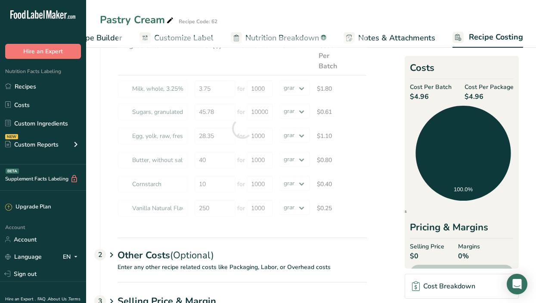
click at [381, 251] on section "Download Ingredient Costs 1 Enter the total price you pay for each ingredient I…" at bounding box center [311, 168] width 422 height 343
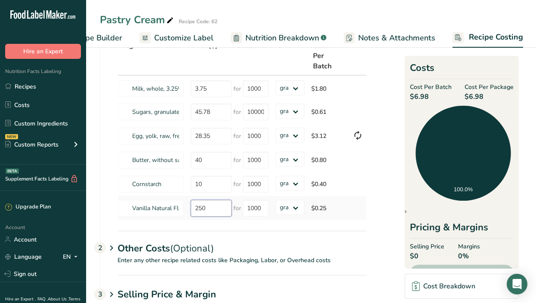
click at [201, 209] on input "250" at bounding box center [211, 208] width 41 height 17
type input "300"
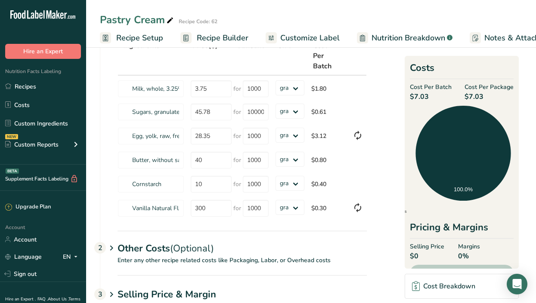
click at [128, 37] on span "Recipe Setup" at bounding box center [139, 38] width 47 height 12
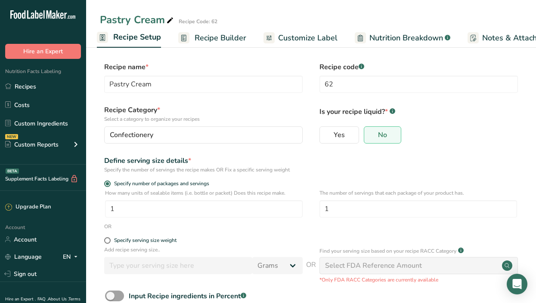
click at [209, 35] on span "Recipe Builder" at bounding box center [221, 38] width 52 height 12
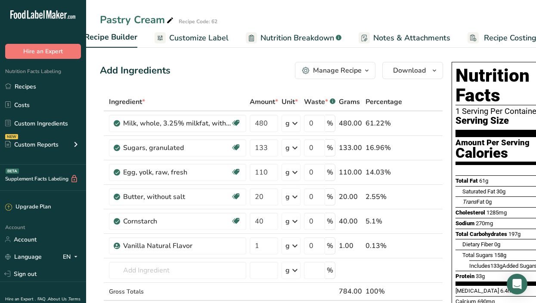
scroll to position [0, 126]
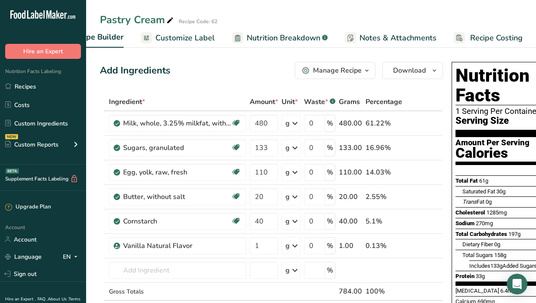
click at [497, 35] on span "Recipe Costing" at bounding box center [496, 38] width 52 height 12
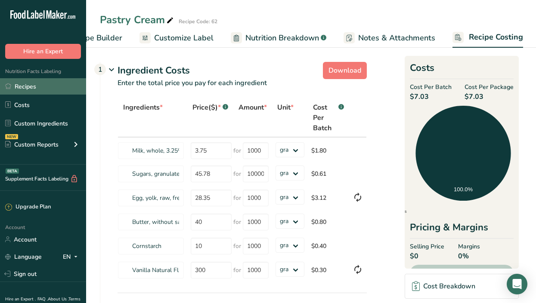
click at [29, 88] on link "Recipes" at bounding box center [43, 86] width 86 height 16
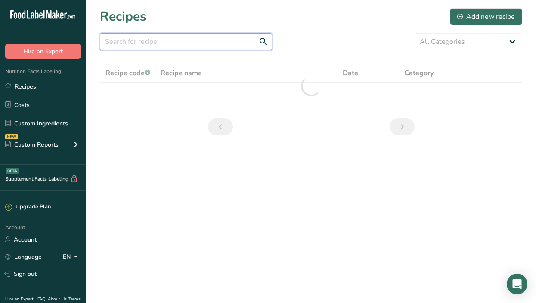
click at [157, 45] on input "text" at bounding box center [186, 41] width 172 height 17
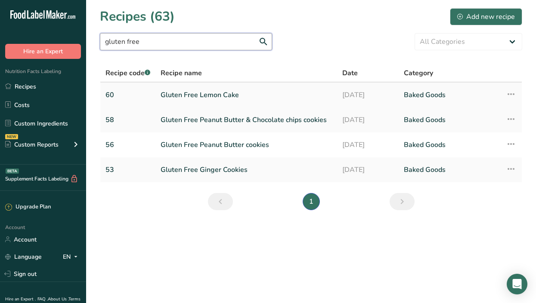
type input "gluten free"
click at [203, 98] on link "Gluten Free Lemon Cake" at bounding box center [246, 95] width 171 height 18
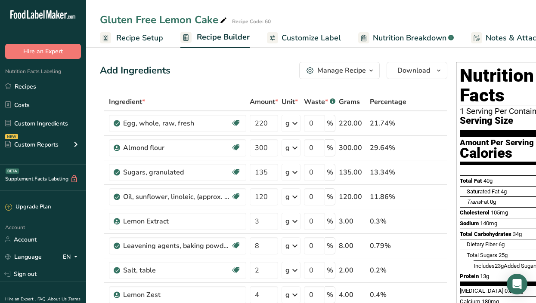
scroll to position [0, 126]
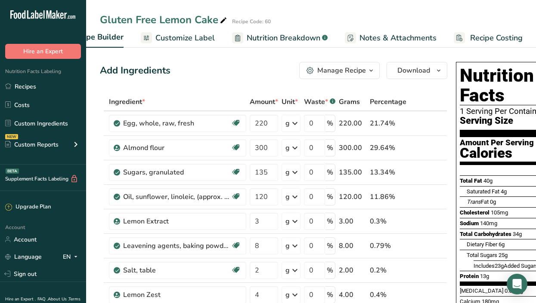
click at [490, 40] on span "Recipe Costing" at bounding box center [496, 38] width 52 height 12
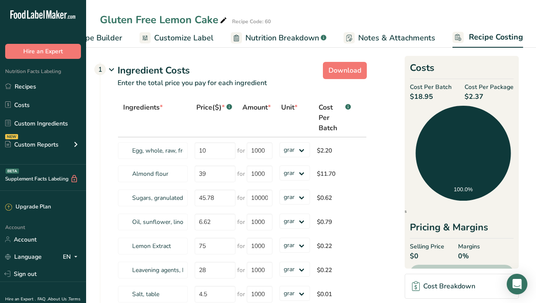
click at [490, 40] on span "Recipe Costing" at bounding box center [496, 37] width 54 height 12
click at [107, 34] on span "Recipe Builder" at bounding box center [97, 38] width 52 height 12
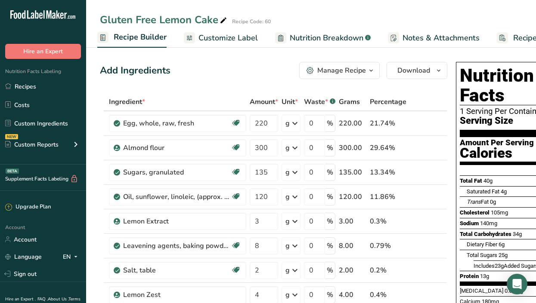
scroll to position [0, 126]
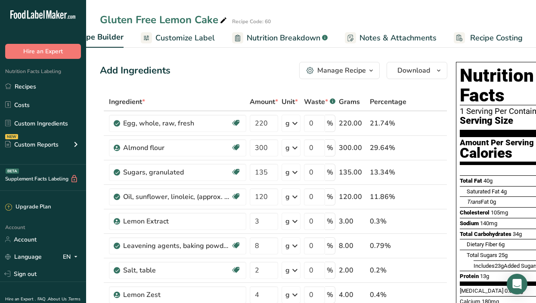
click at [498, 37] on span "Recipe Costing" at bounding box center [496, 38] width 52 height 12
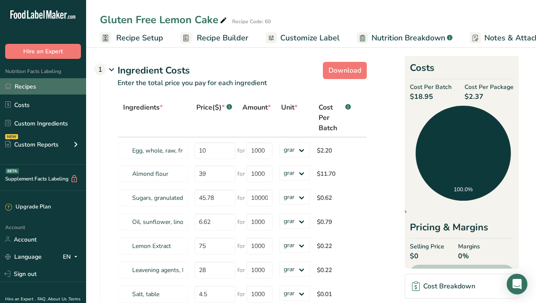
click at [22, 87] on link "Recipes" at bounding box center [43, 86] width 86 height 16
